Goal: Information Seeking & Learning: Learn about a topic

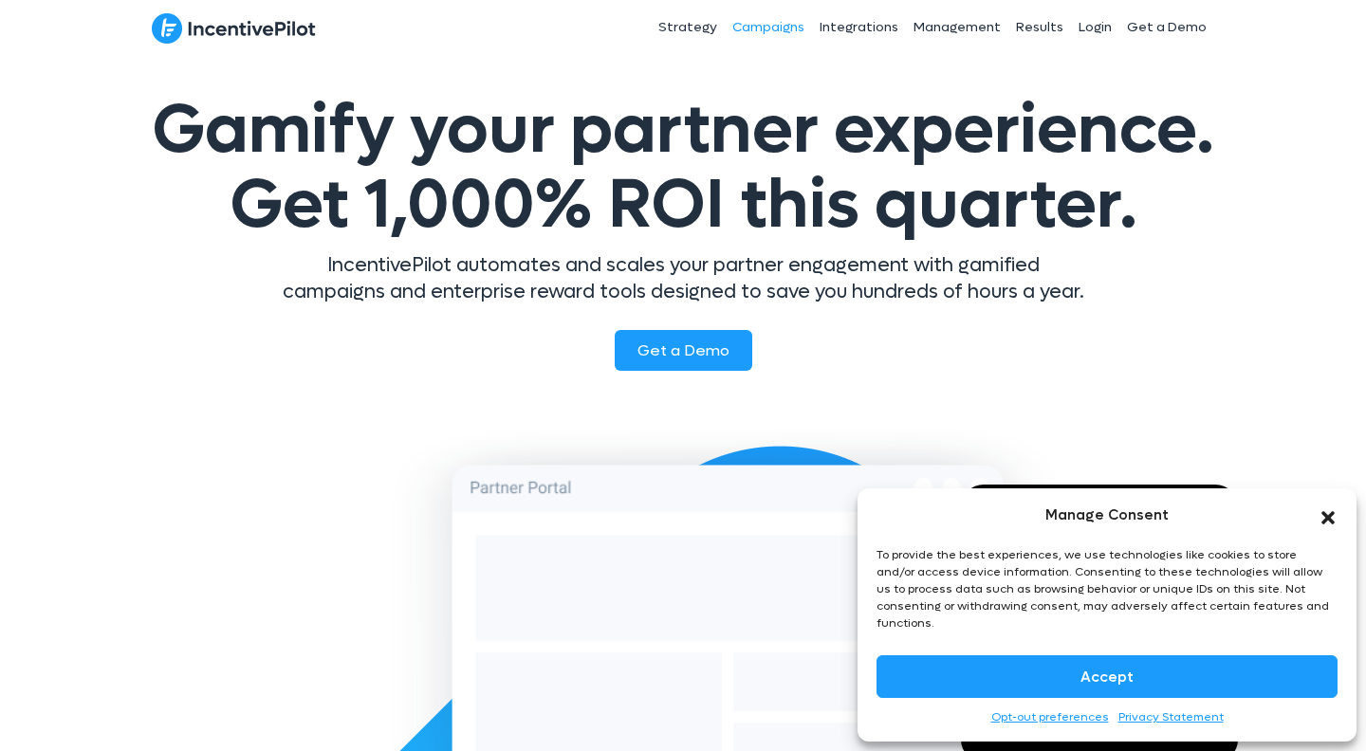
click at [798, 21] on link "Campaigns" at bounding box center [768, 27] width 87 height 47
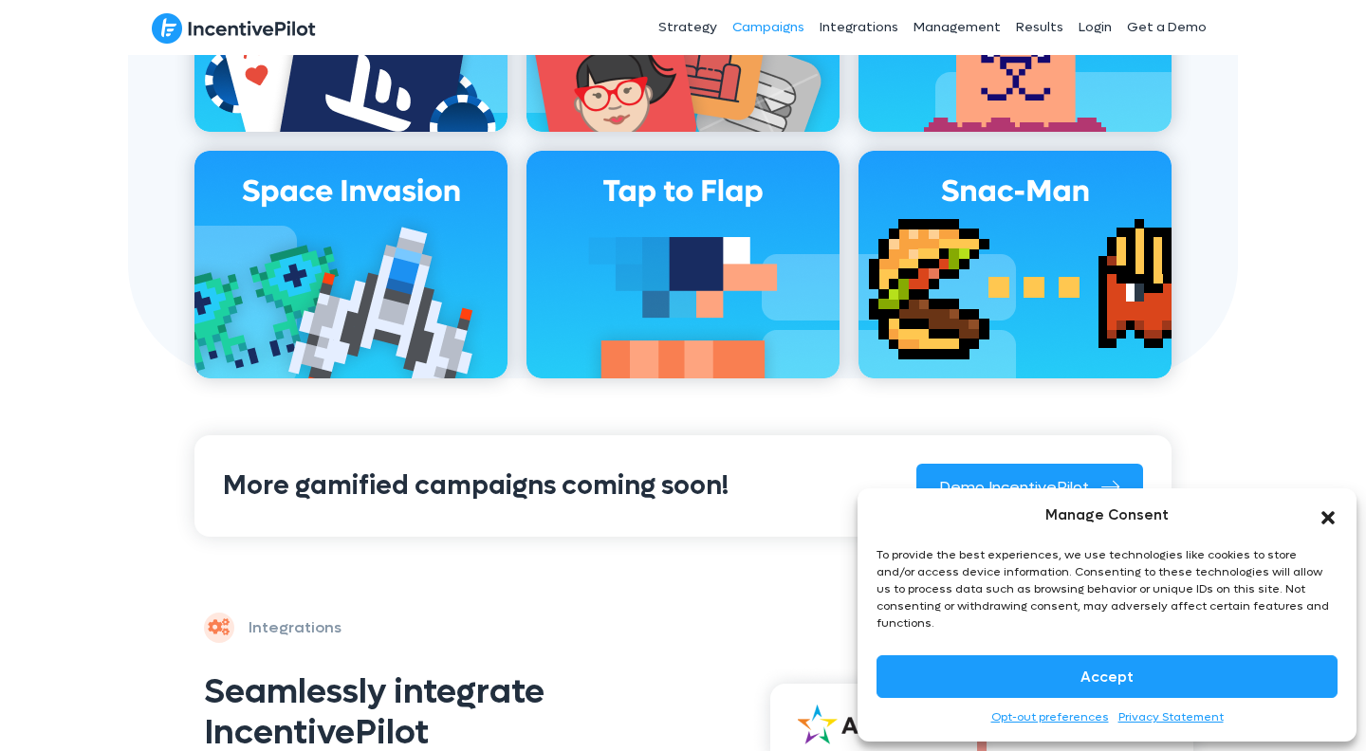
scroll to position [1042, 0]
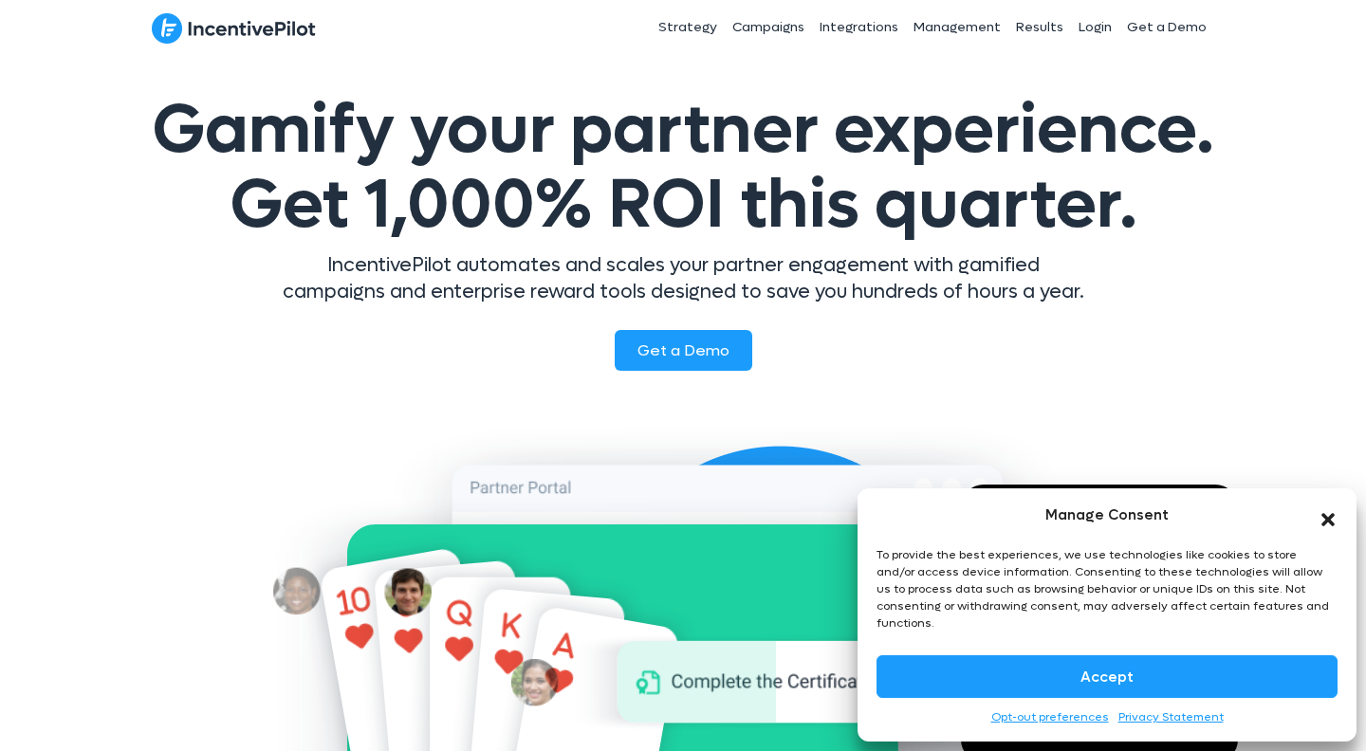
click at [1336, 529] on icon "Close dialog" at bounding box center [1328, 519] width 19 height 19
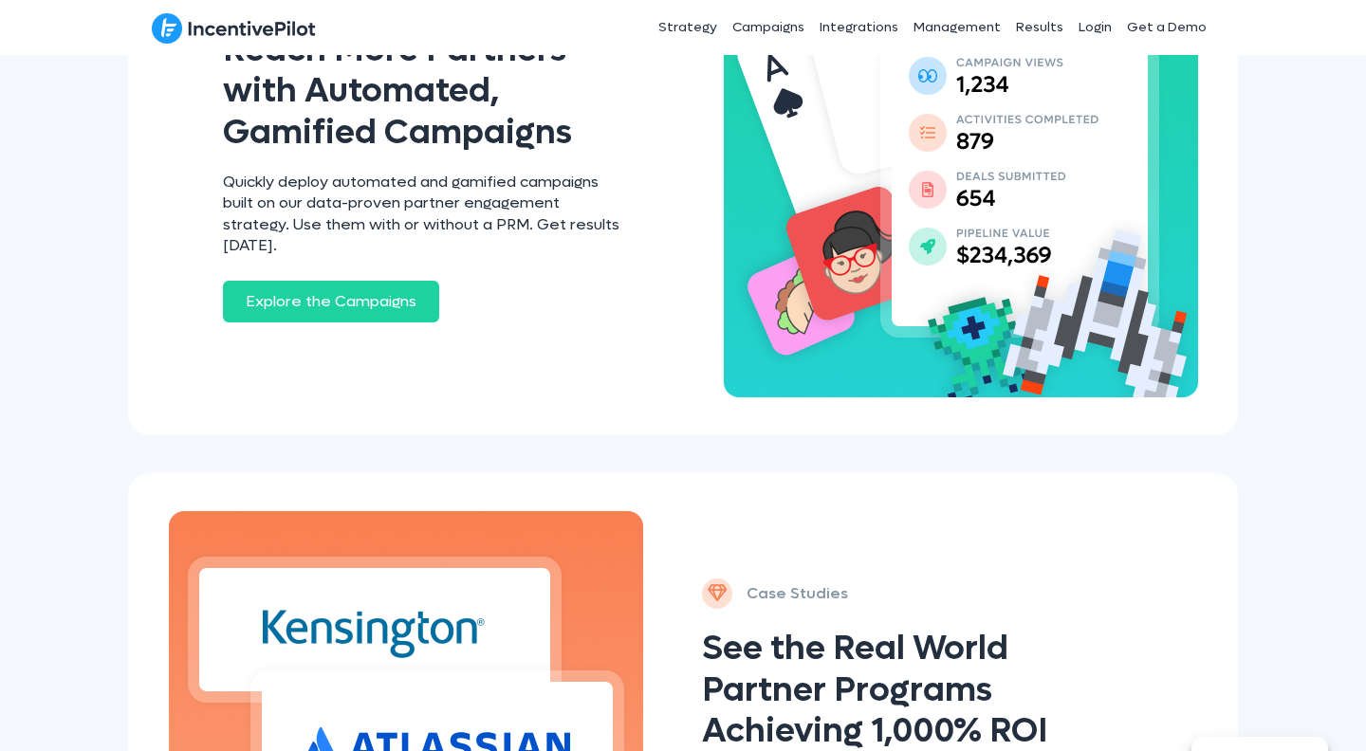
scroll to position [1856, 0]
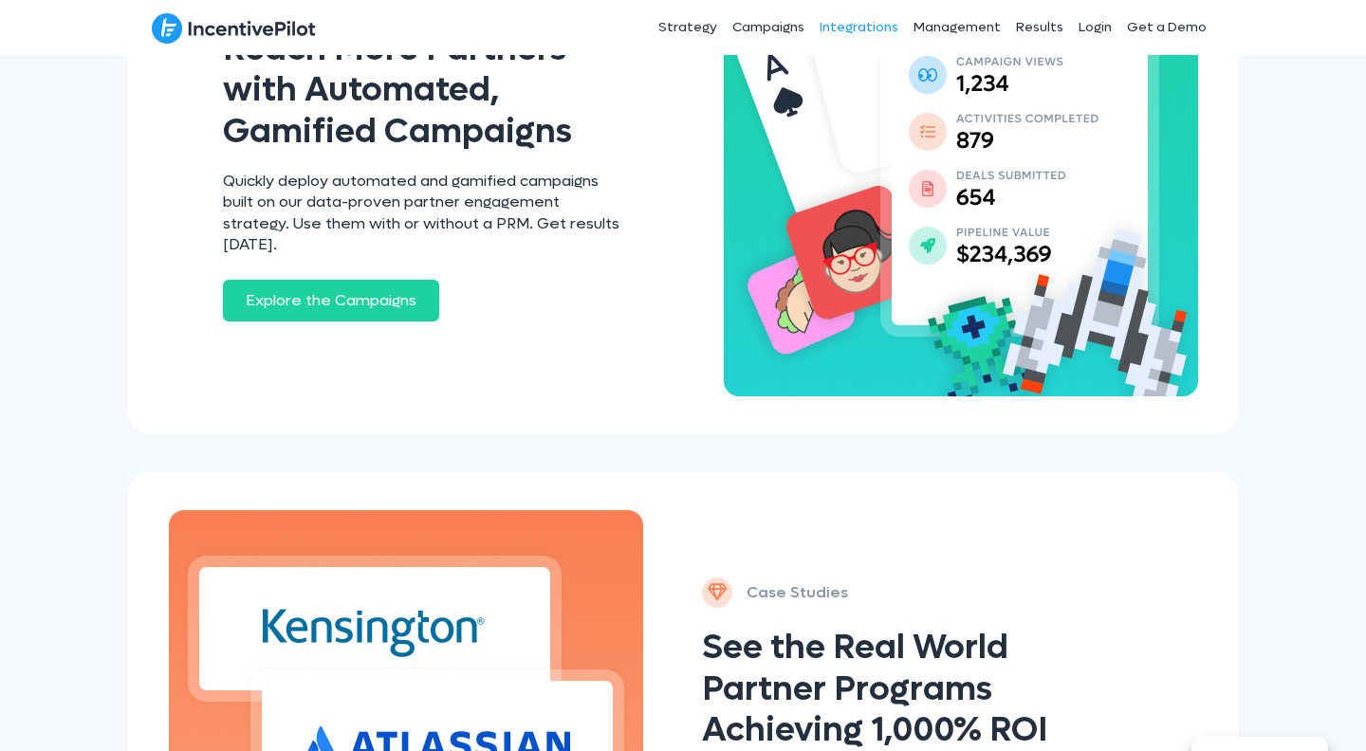
click at [872, 22] on link "Integrations" at bounding box center [859, 27] width 94 height 47
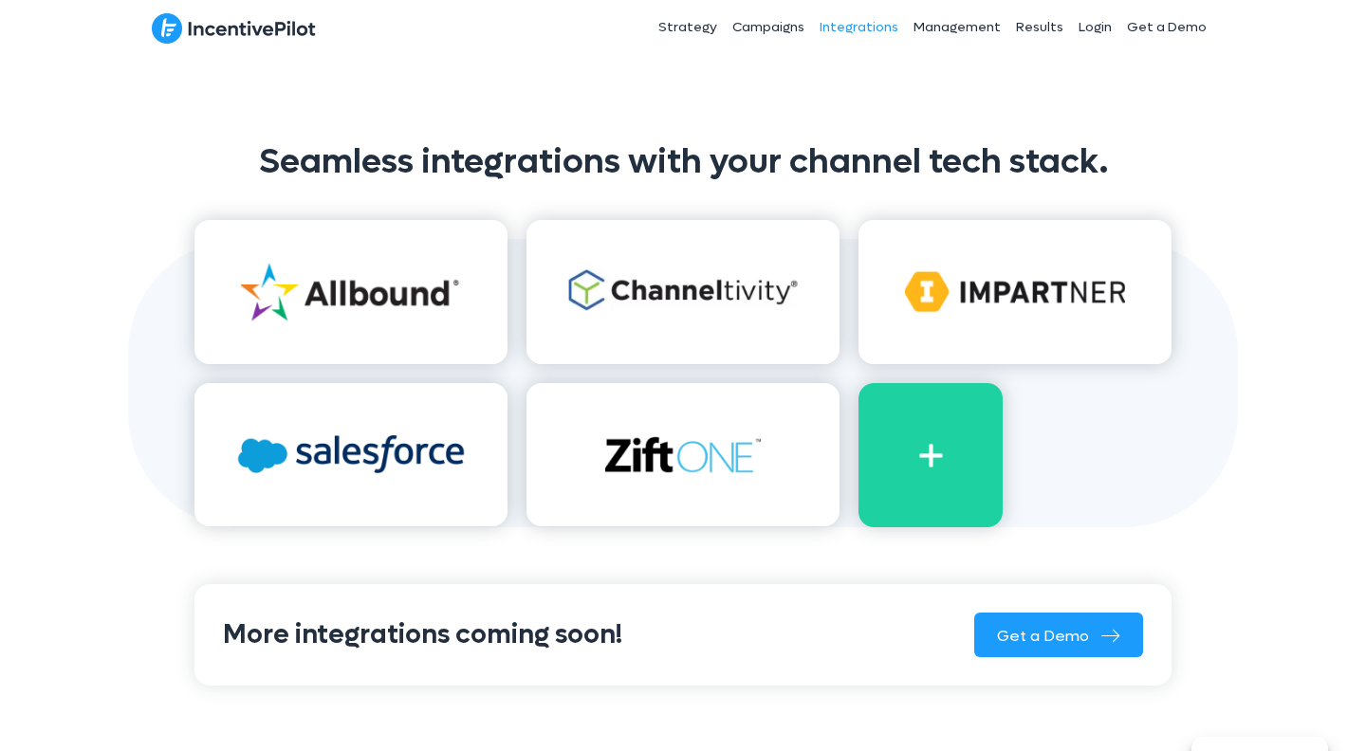
scroll to position [1205, 0]
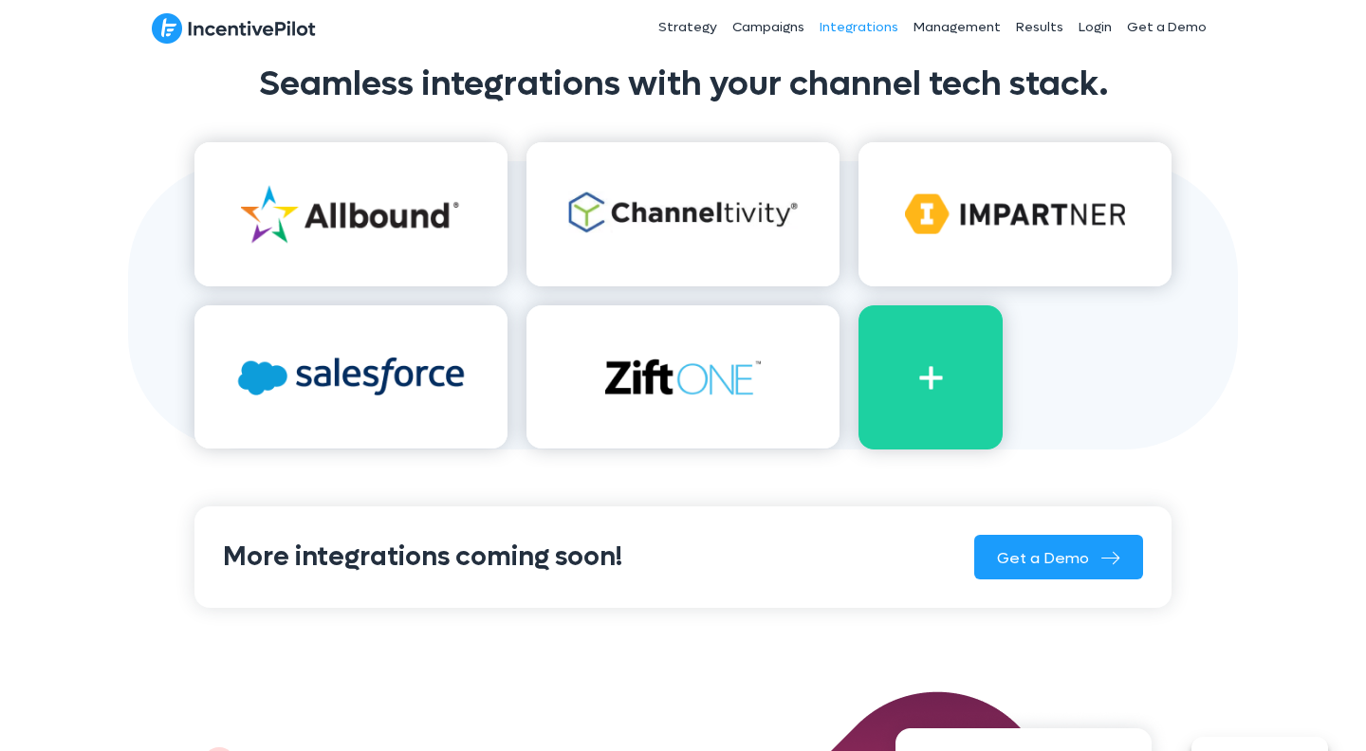
click at [933, 371] on img at bounding box center [930, 377] width 144 height 144
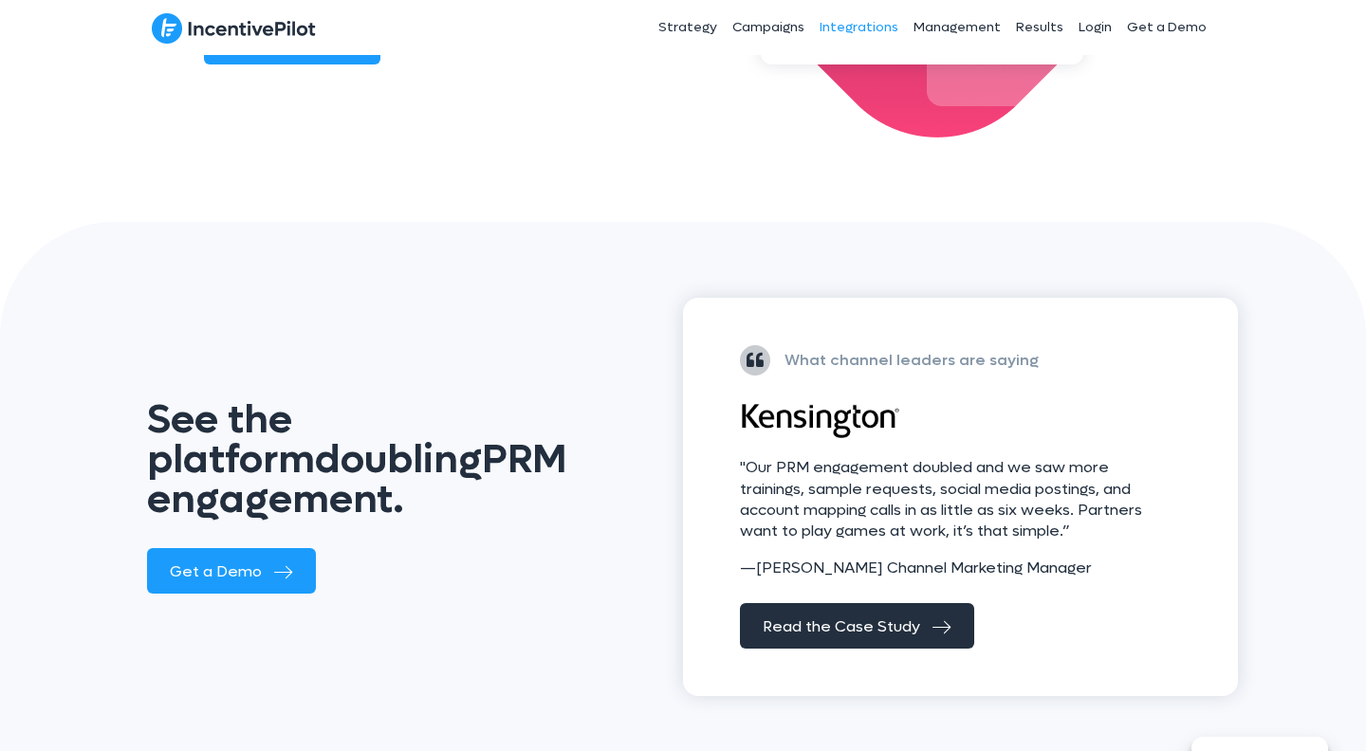
scroll to position [2335, 0]
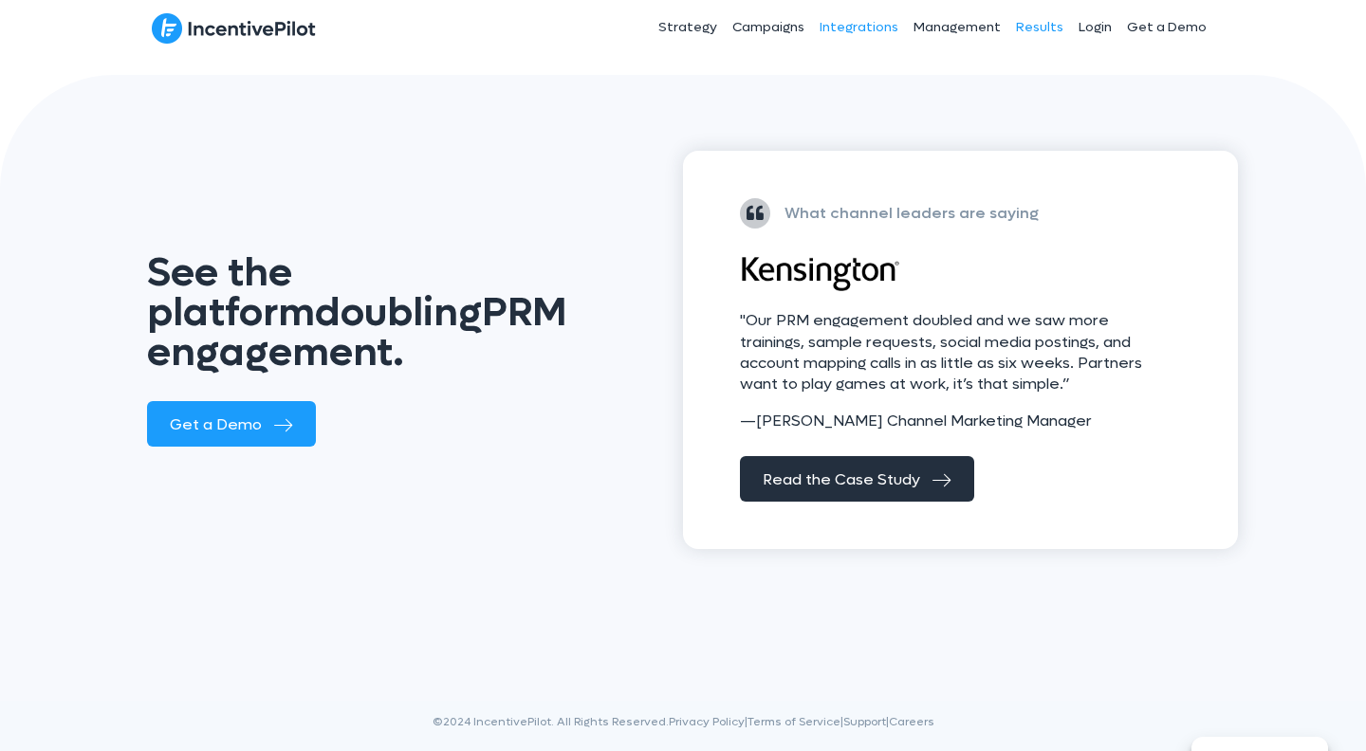
click at [1044, 28] on link "Results" at bounding box center [1039, 27] width 63 height 47
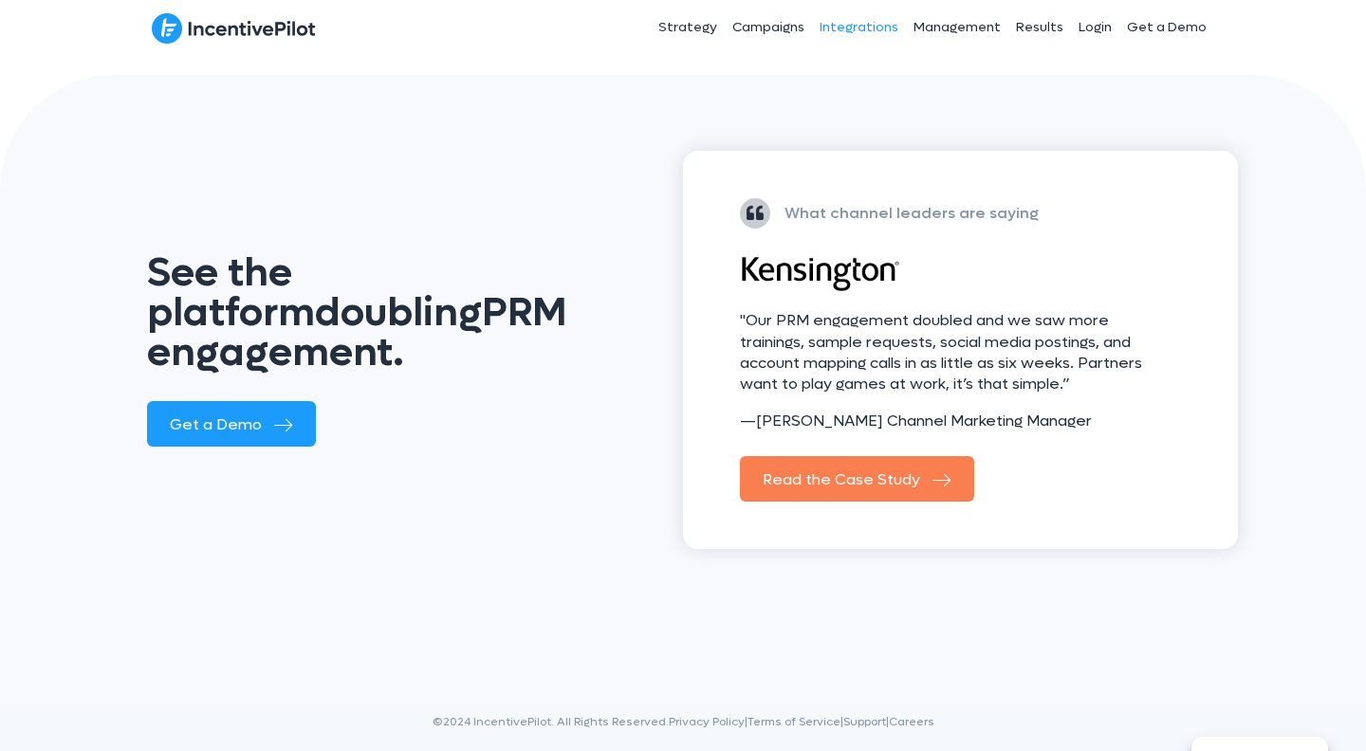
click at [806, 471] on span "Read the Case Study" at bounding box center [841, 481] width 157 height 20
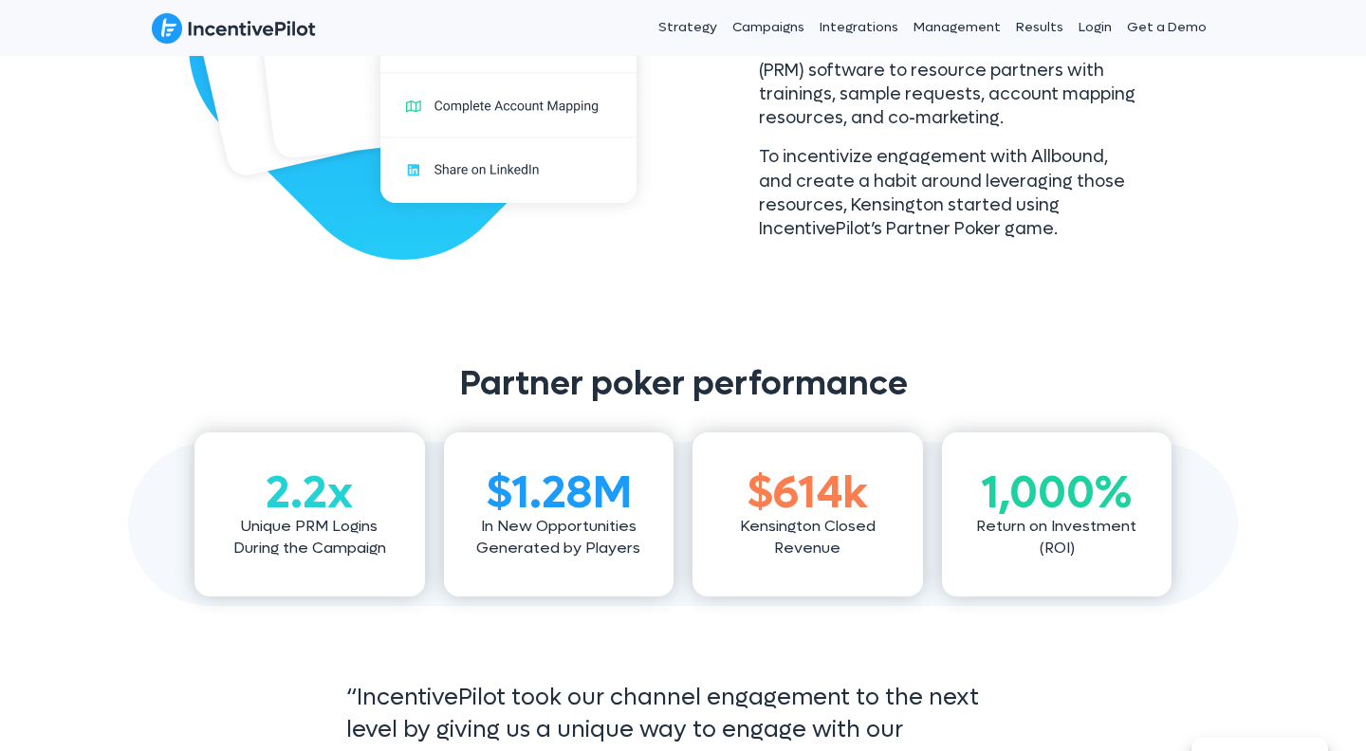
scroll to position [337, 0]
